Goal: Navigation & Orientation: Find specific page/section

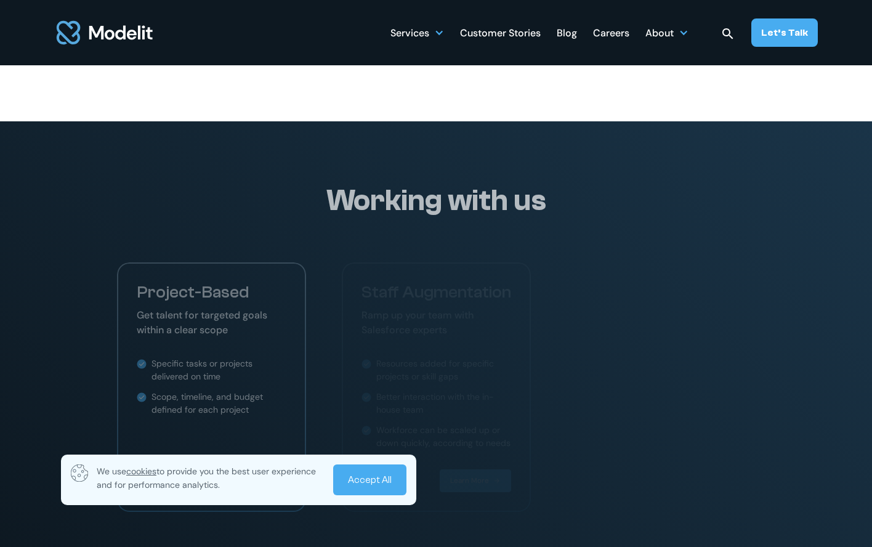
scroll to position [2586, 0]
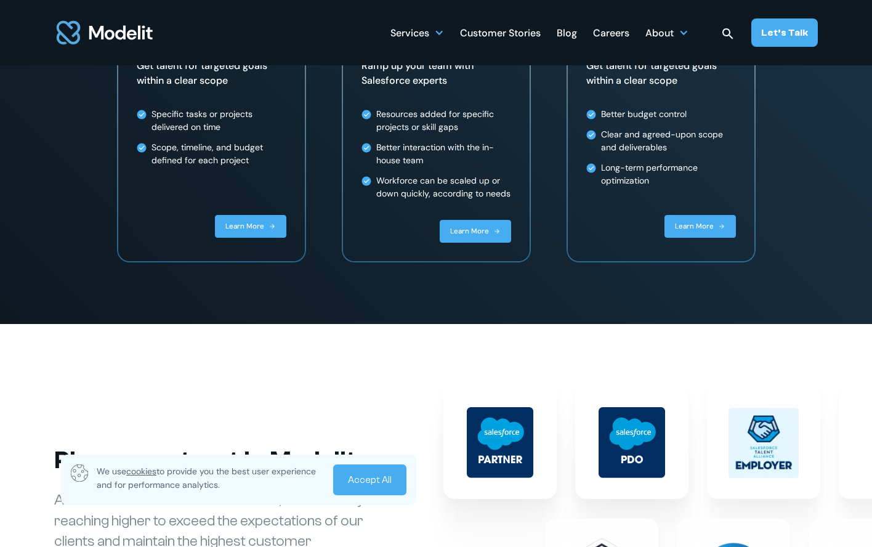
click at [383, 478] on link "Accept All" at bounding box center [369, 479] width 73 height 31
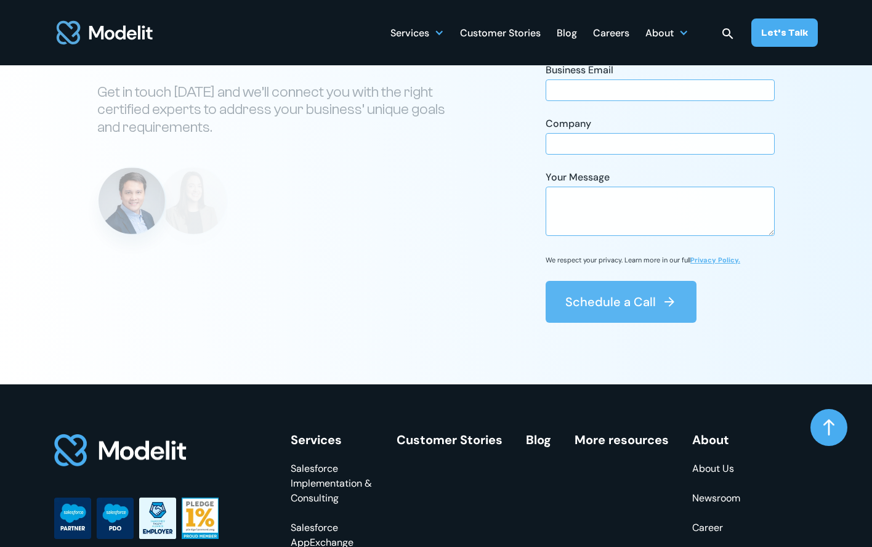
scroll to position [4804, 0]
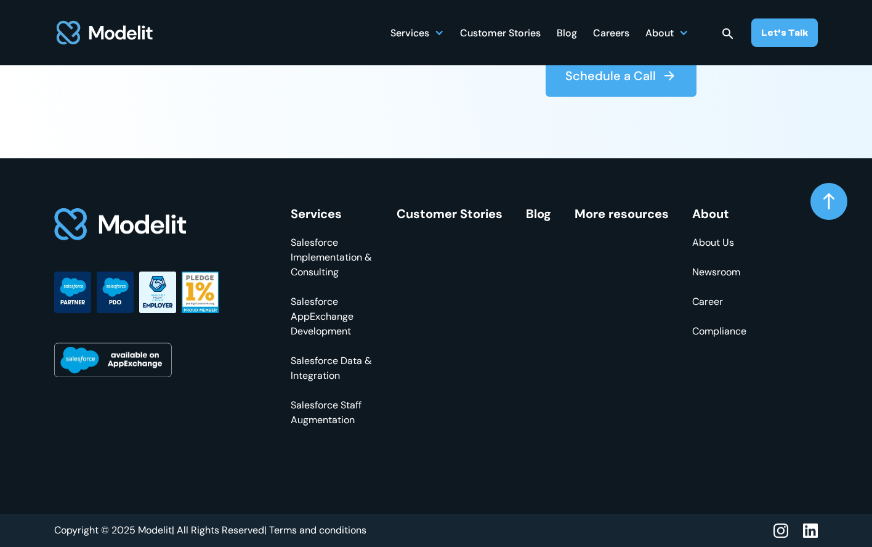
click at [707, 243] on link "About Us" at bounding box center [719, 242] width 54 height 15
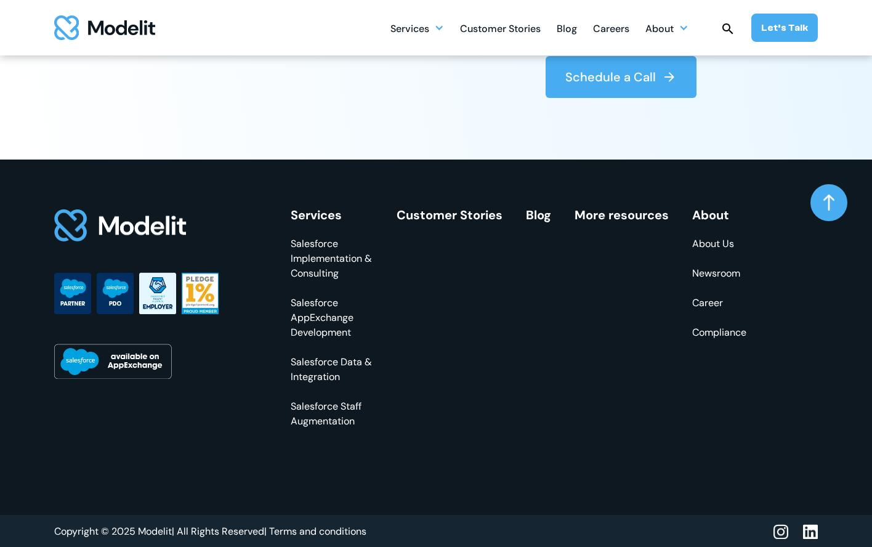
scroll to position [3530, 0]
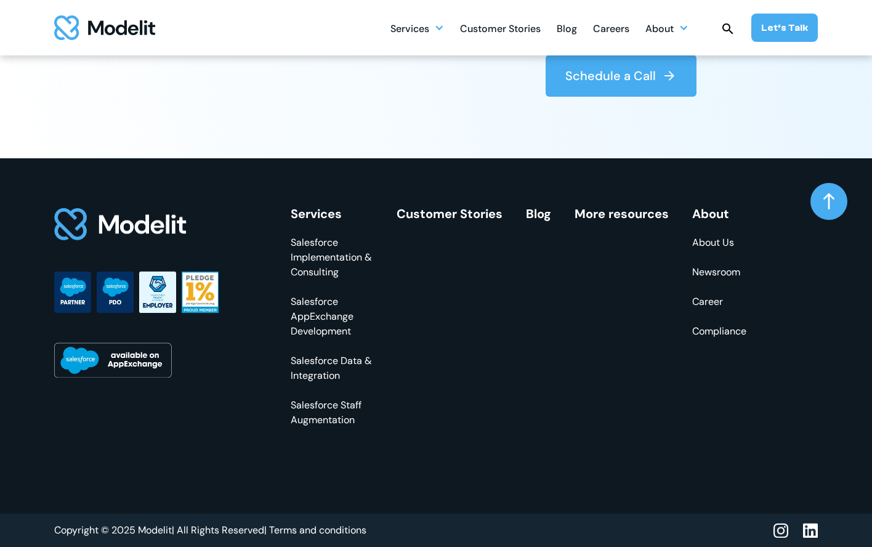
click at [524, 376] on div "Services Salesforce Implementation & Consulting Salesforce AppExchange Developm…" at bounding box center [519, 317] width 456 height 220
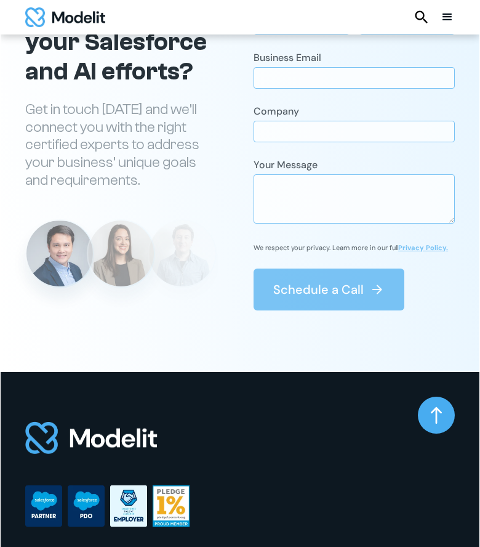
scroll to position [3275, 0]
